Goal: Transaction & Acquisition: Purchase product/service

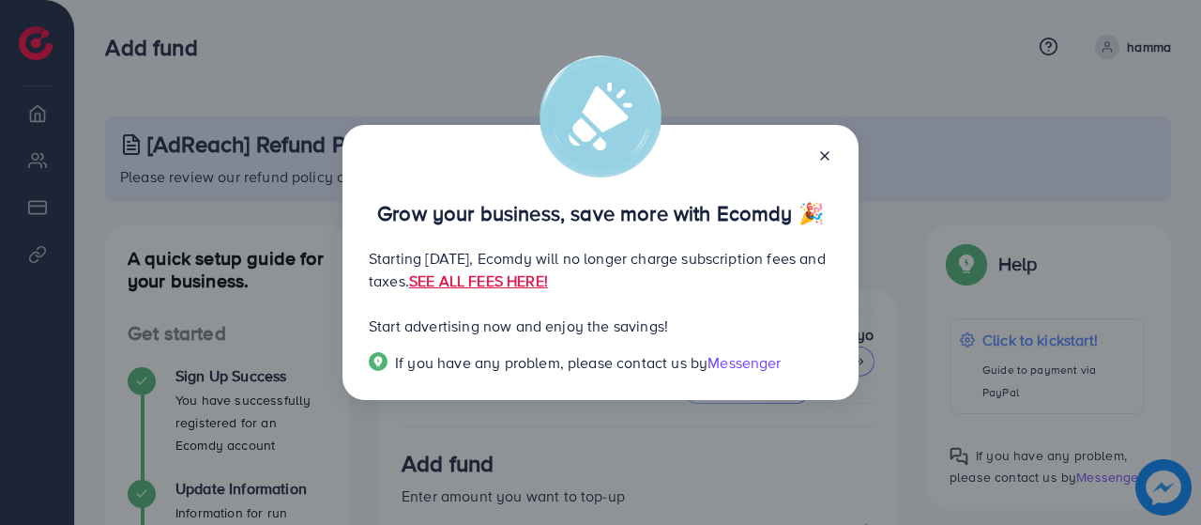
click at [730, 106] on div "Grow your business, save more with Ecomdy 🎉 Starting [DATE], Ecomdy will no lon…" at bounding box center [600, 262] width 1201 height 525
click at [822, 156] on icon at bounding box center [825, 155] width 15 height 15
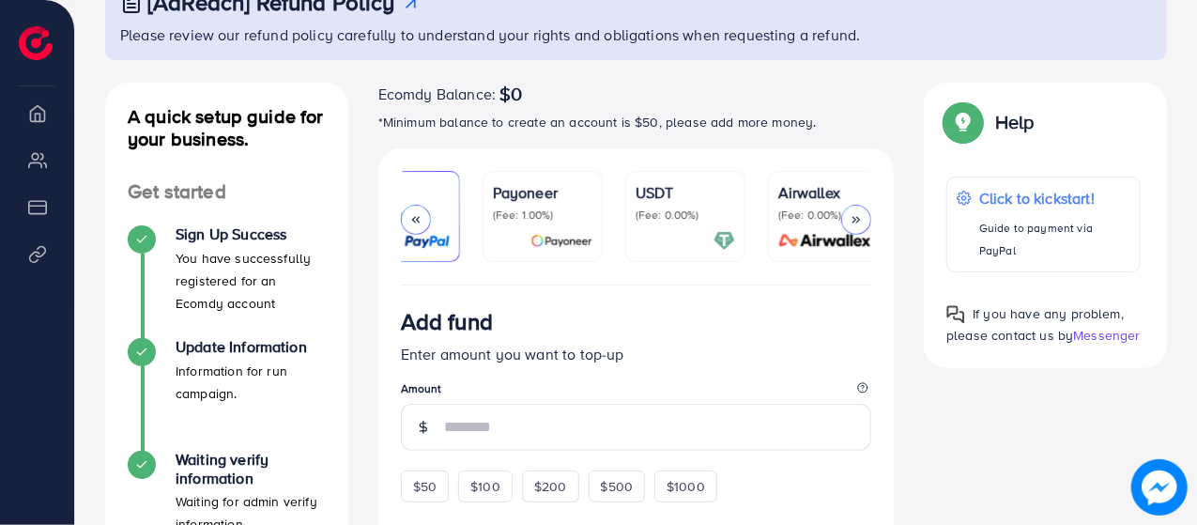
scroll to position [0, 356]
click at [681, 228] on div "USDT (Fee: 0.00%)" at bounding box center [675, 216] width 99 height 70
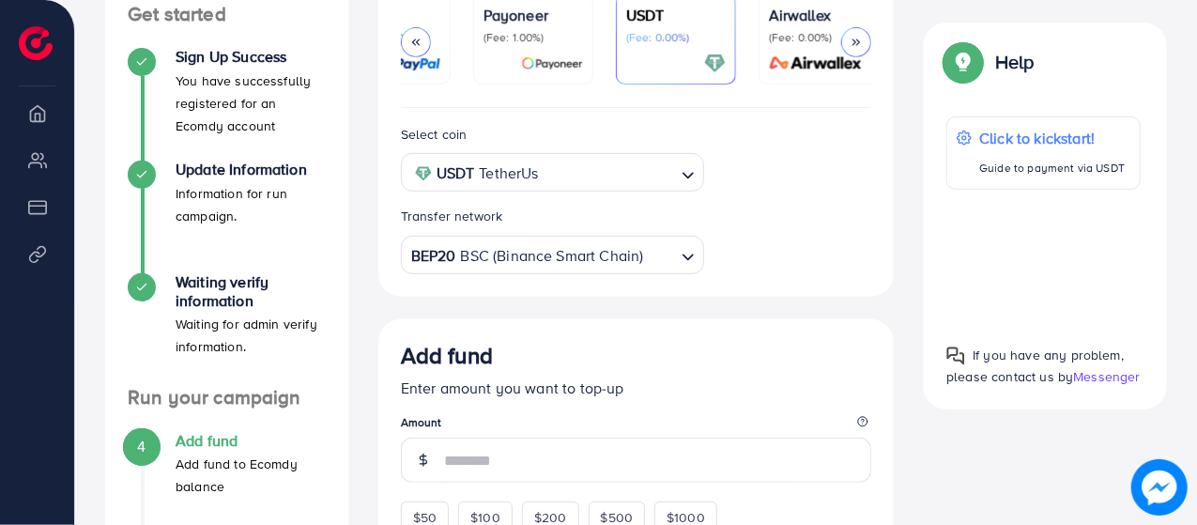
scroll to position [313, 0]
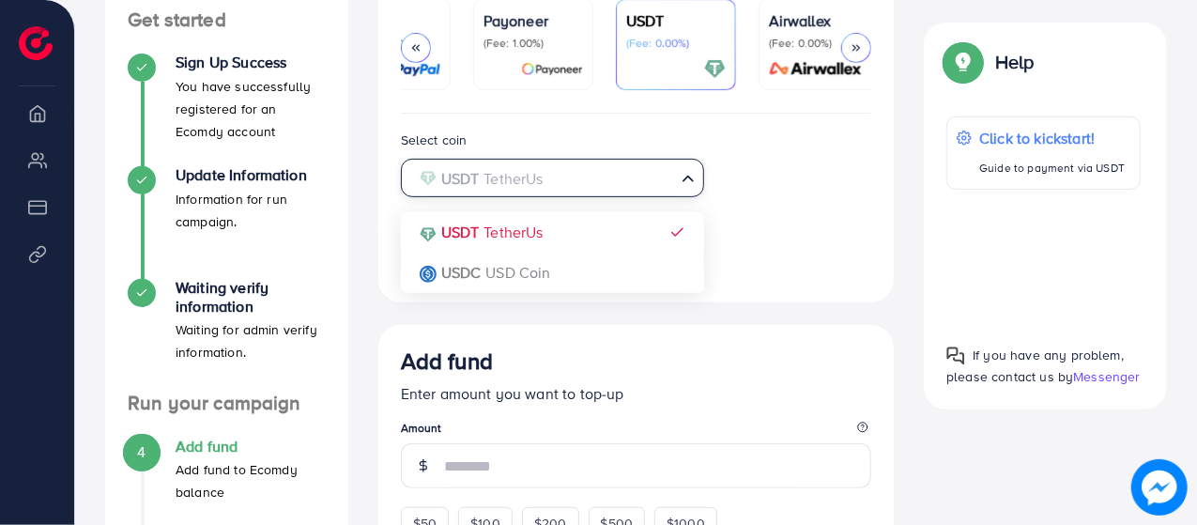
click at [603, 176] on input "Search for option" at bounding box center [542, 178] width 266 height 29
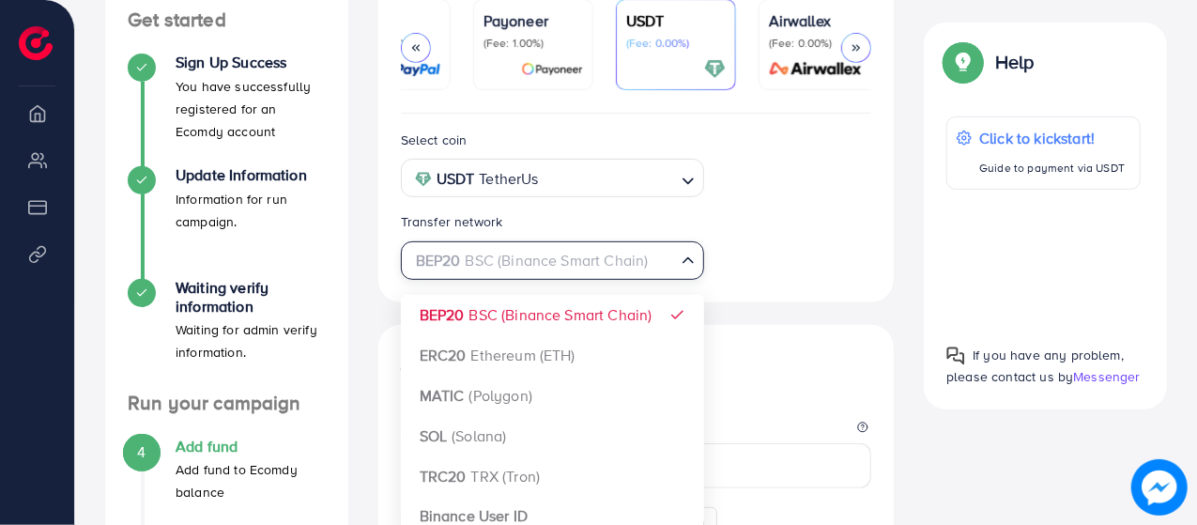
click at [535, 261] on div "BEP20 BSC (Binance Smart Chain)" at bounding box center [541, 258] width 269 height 33
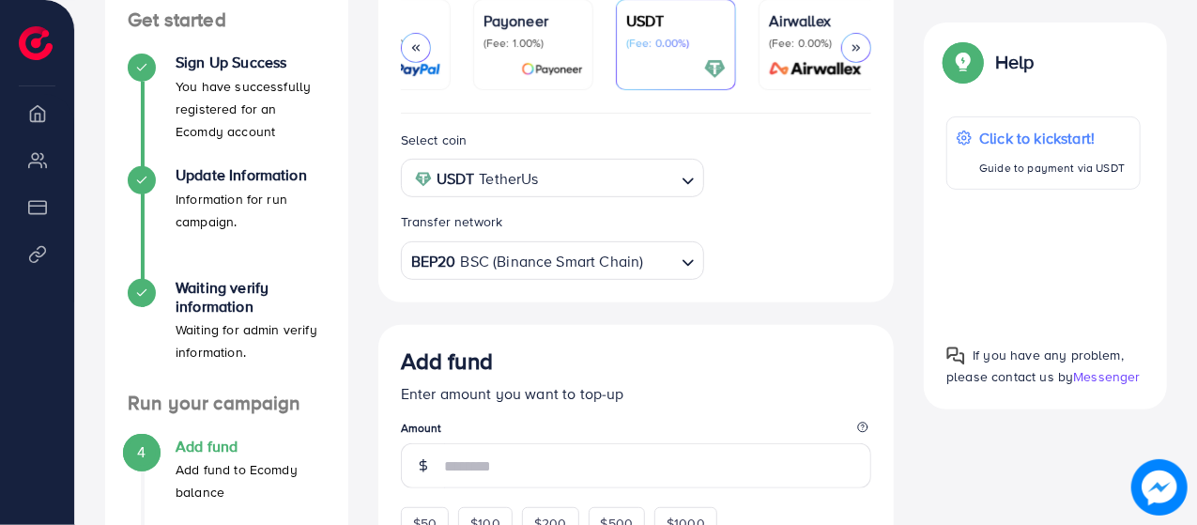
scroll to position [513, 0]
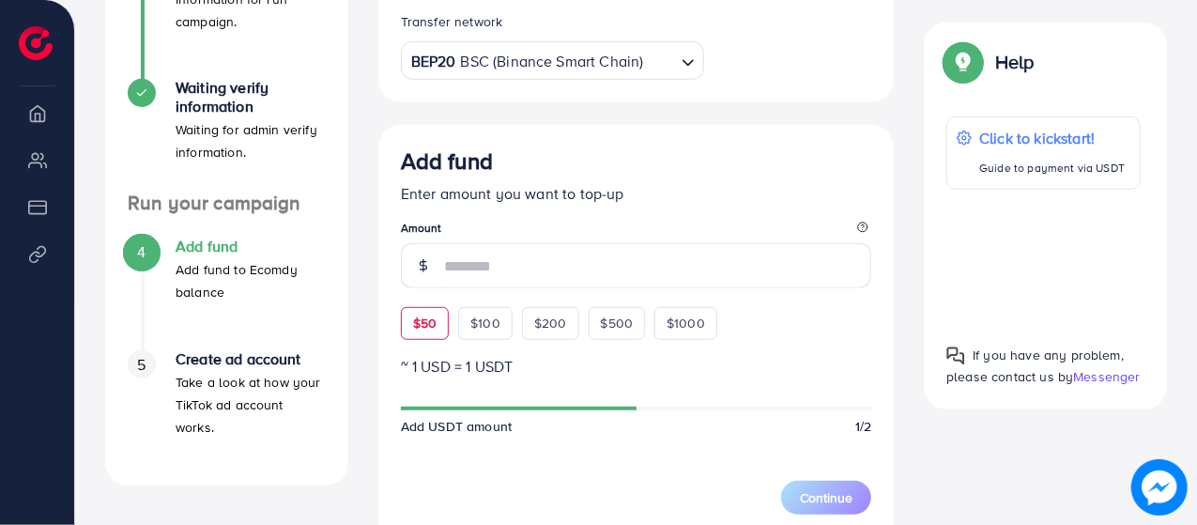
click at [425, 319] on span "$50" at bounding box center [424, 322] width 23 height 19
type input "**"
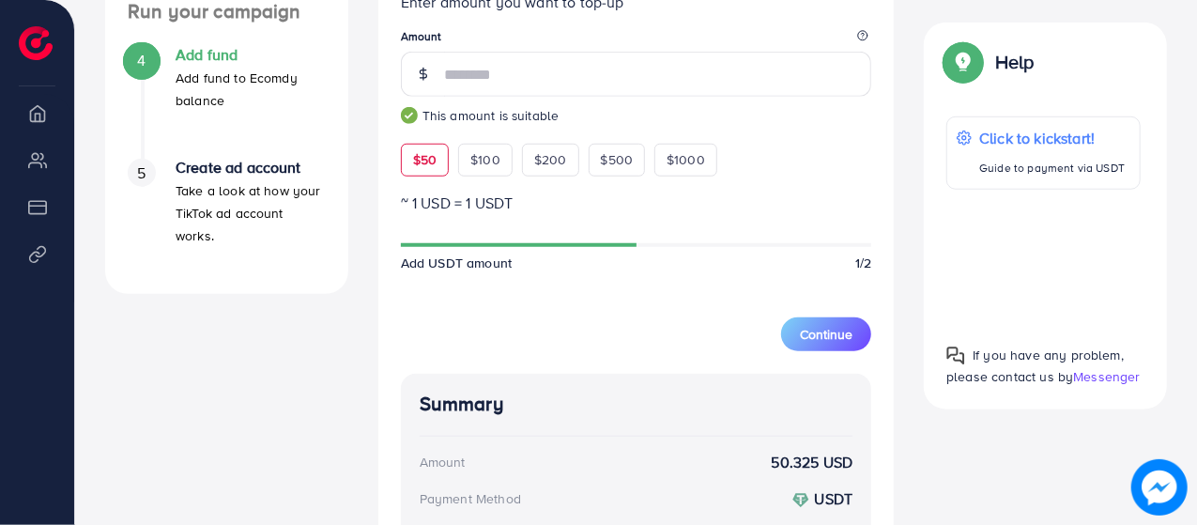
scroll to position [697, 0]
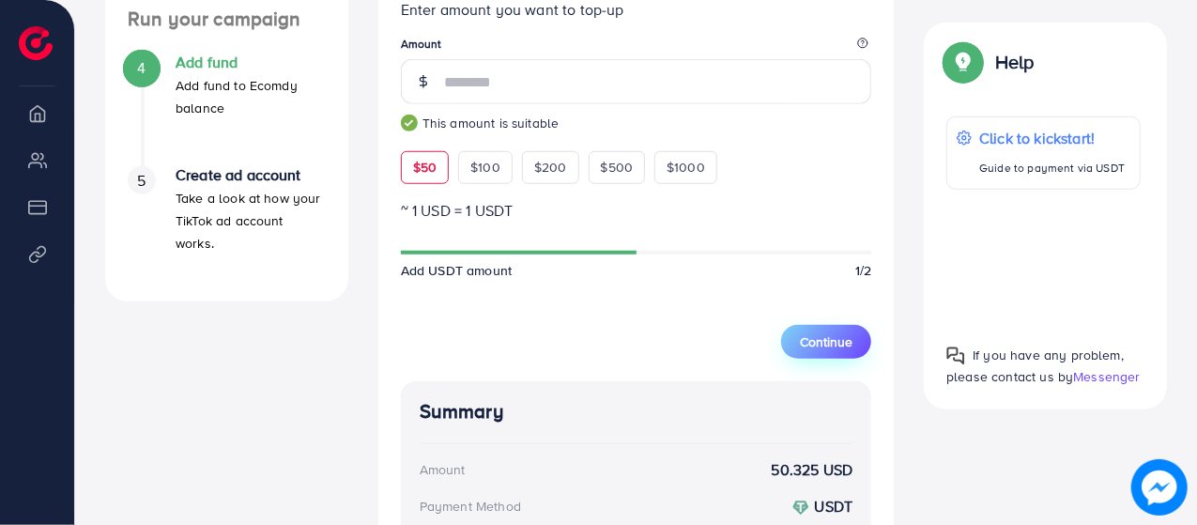
click at [833, 355] on button "Continue" at bounding box center [826, 342] width 90 height 34
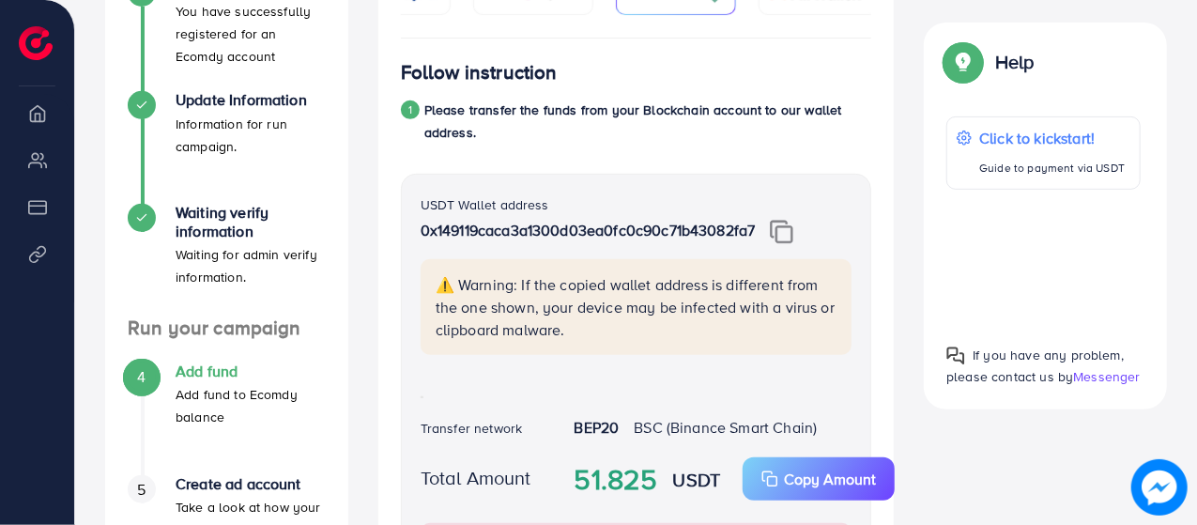
scroll to position [396, 0]
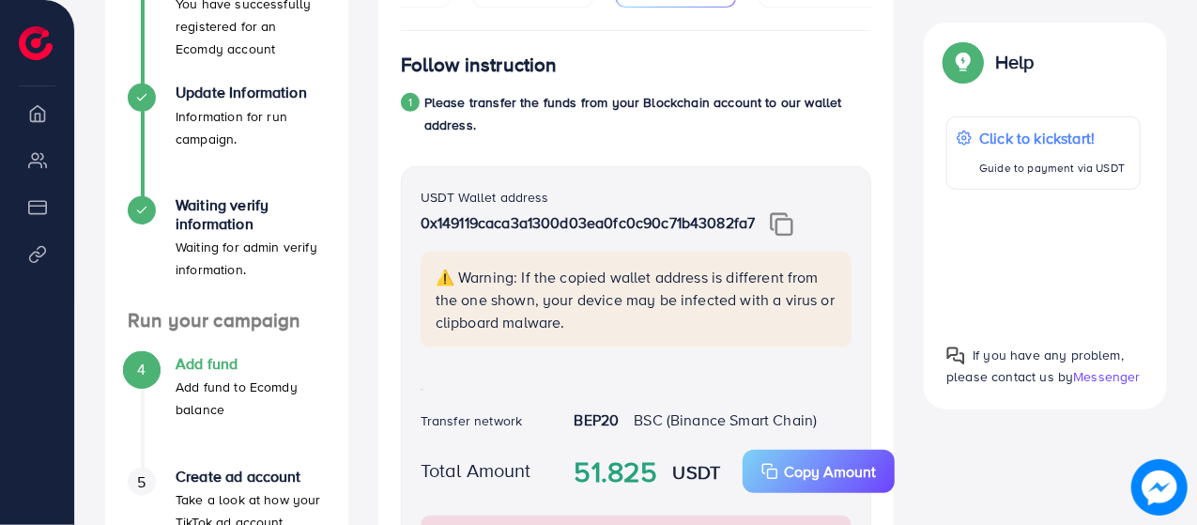
drag, startPoint x: 1145, startPoint y: 154, endPoint x: 1200, endPoint y: 187, distance: 64.4
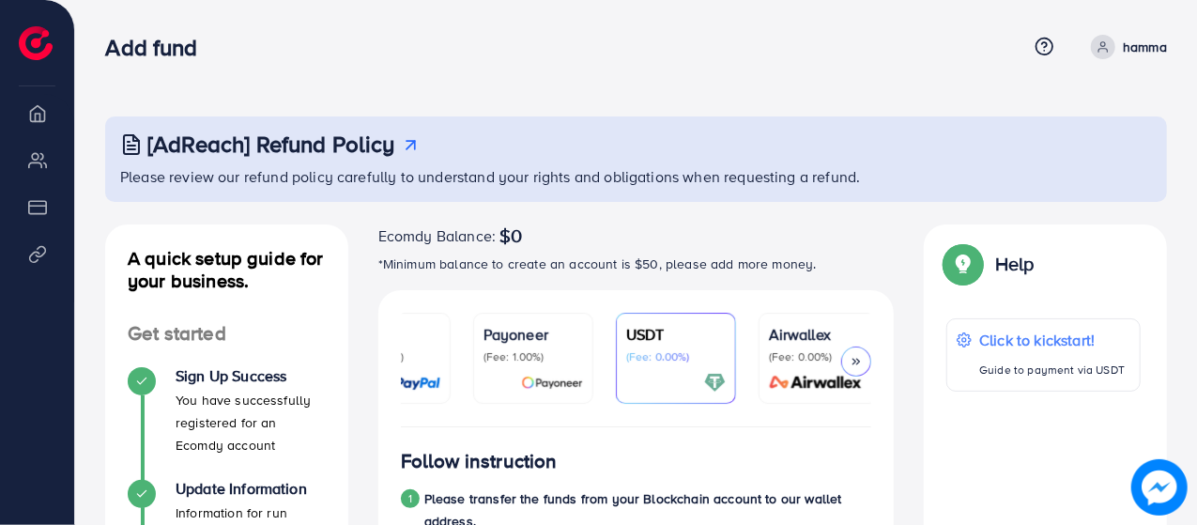
scroll to position [0, 0]
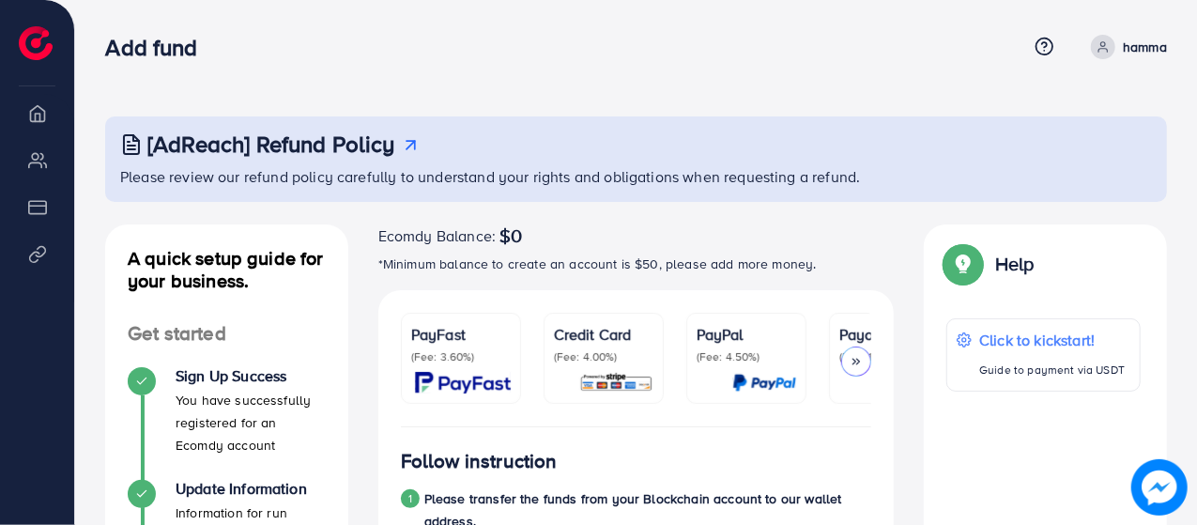
click at [432, 364] on div "PayFast (Fee: 3.60%)" at bounding box center [460, 358] width 99 height 70
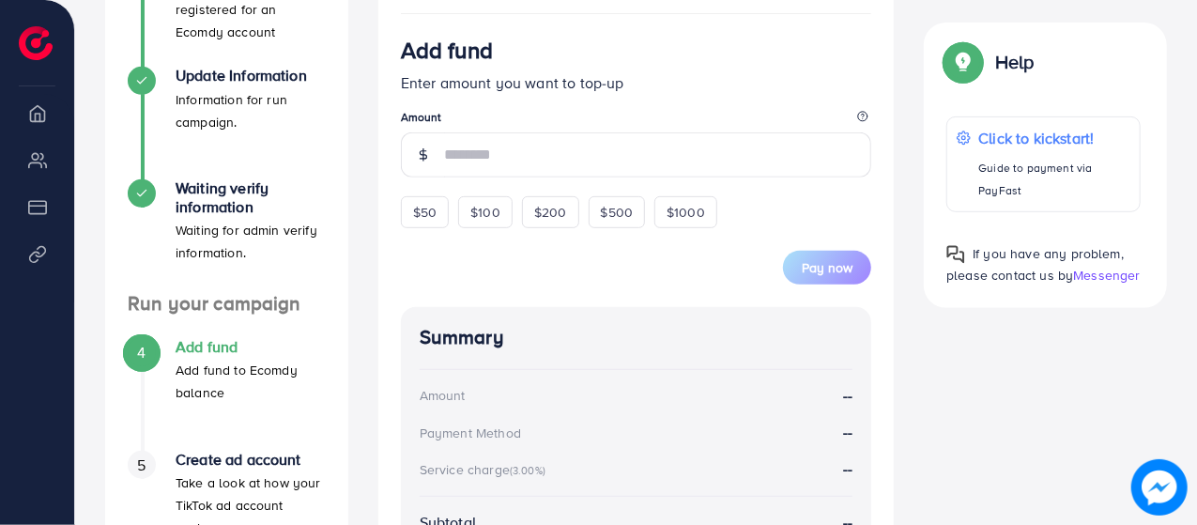
scroll to position [407, 0]
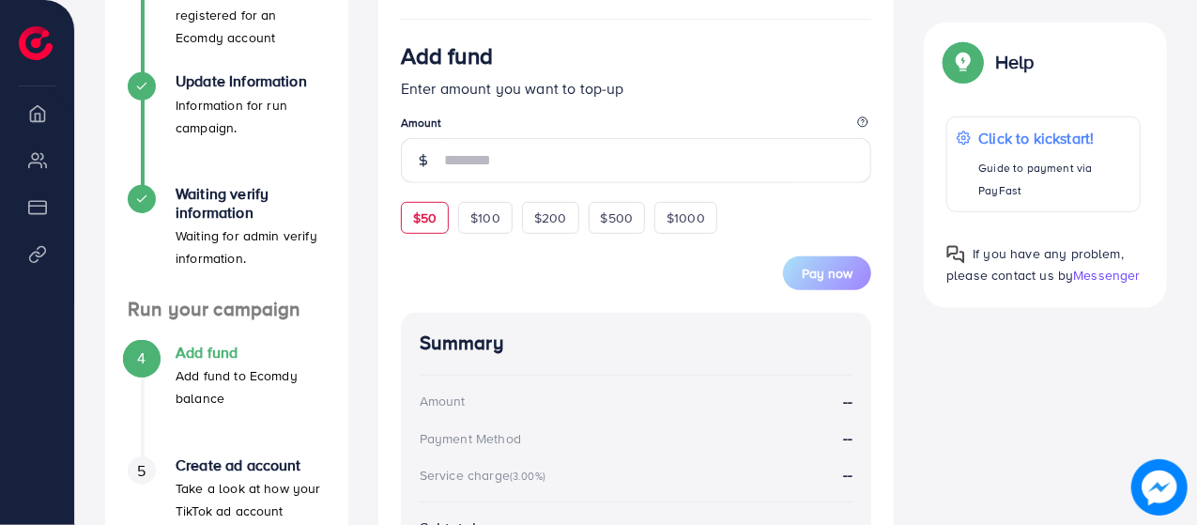
click at [409, 222] on div "$50" at bounding box center [425, 218] width 48 height 32
type input "**"
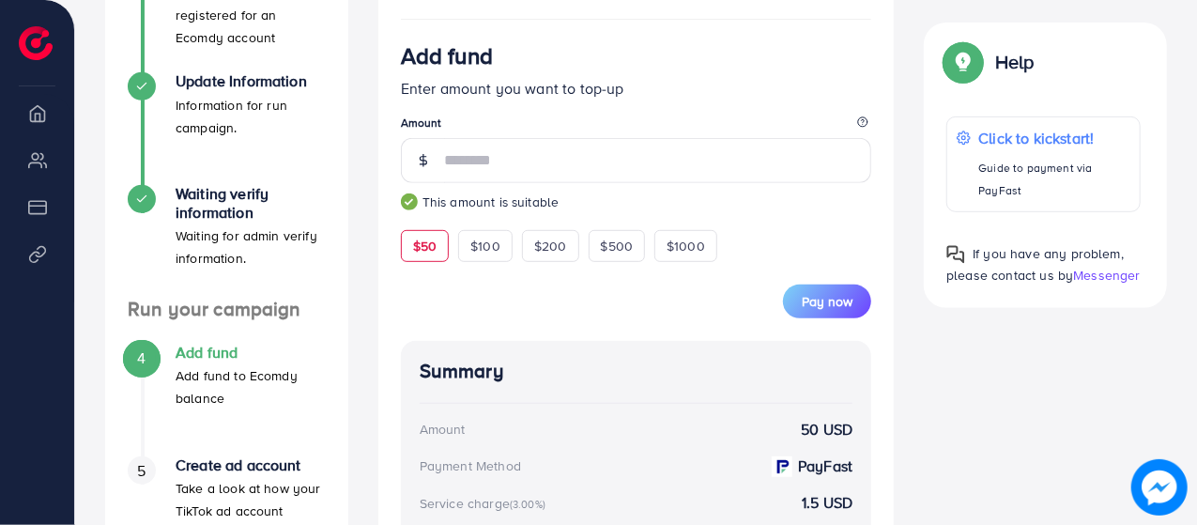
drag, startPoint x: 1183, startPoint y: 273, endPoint x: 1200, endPoint y: 302, distance: 34.1
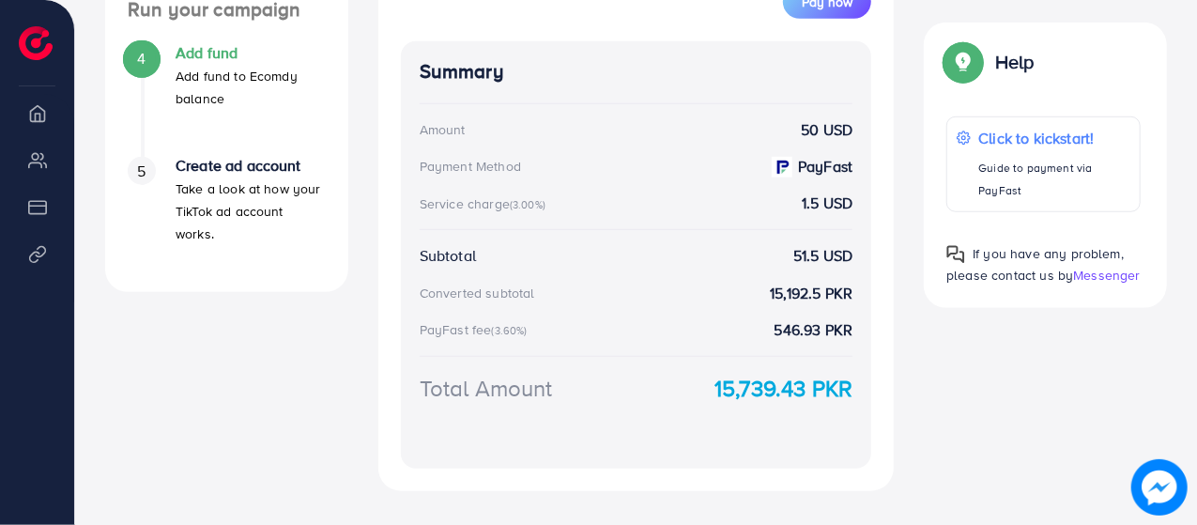
scroll to position [712, 0]
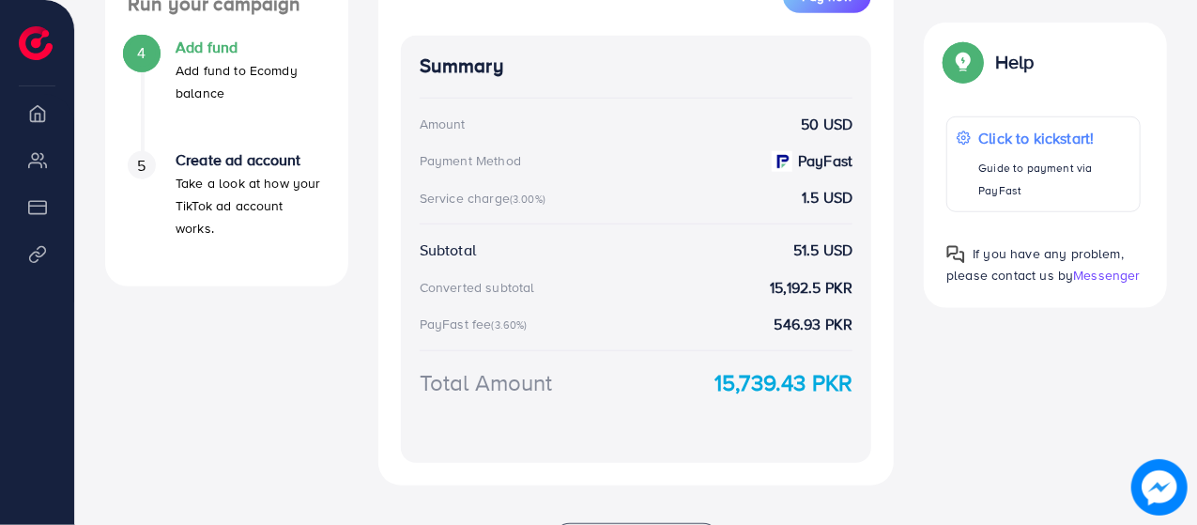
drag, startPoint x: 1179, startPoint y: 408, endPoint x: 1200, endPoint y: 438, distance: 37.0
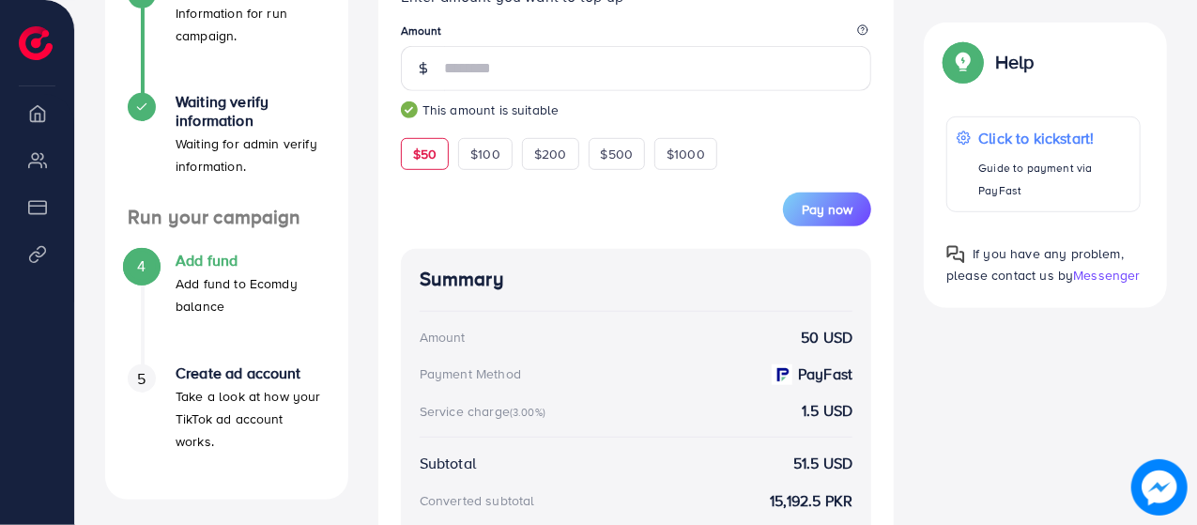
scroll to position [490, 0]
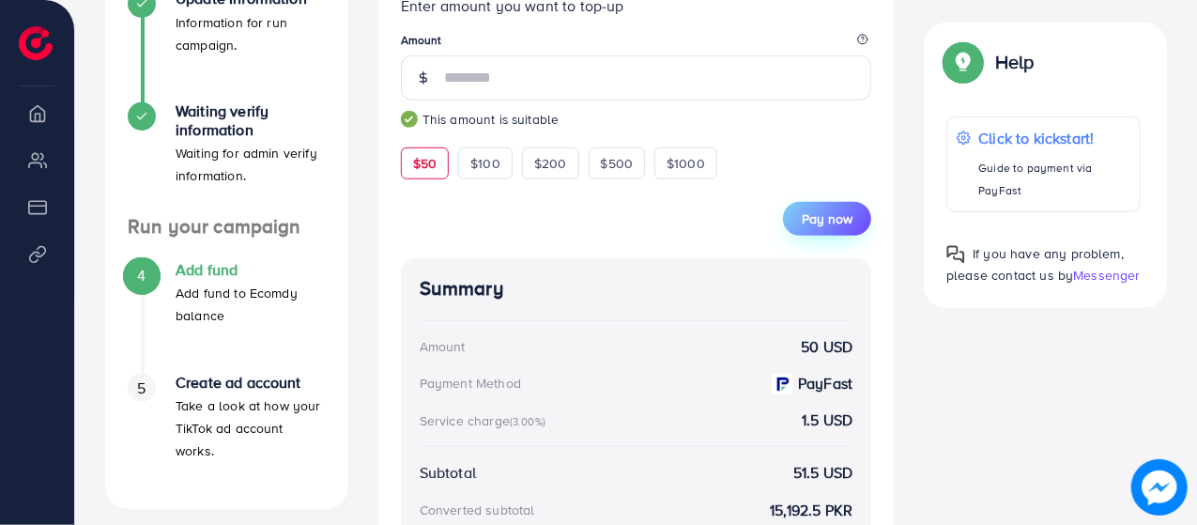
click at [837, 220] on span "Pay now" at bounding box center [827, 218] width 51 height 19
